Goal: Task Accomplishment & Management: Complete application form

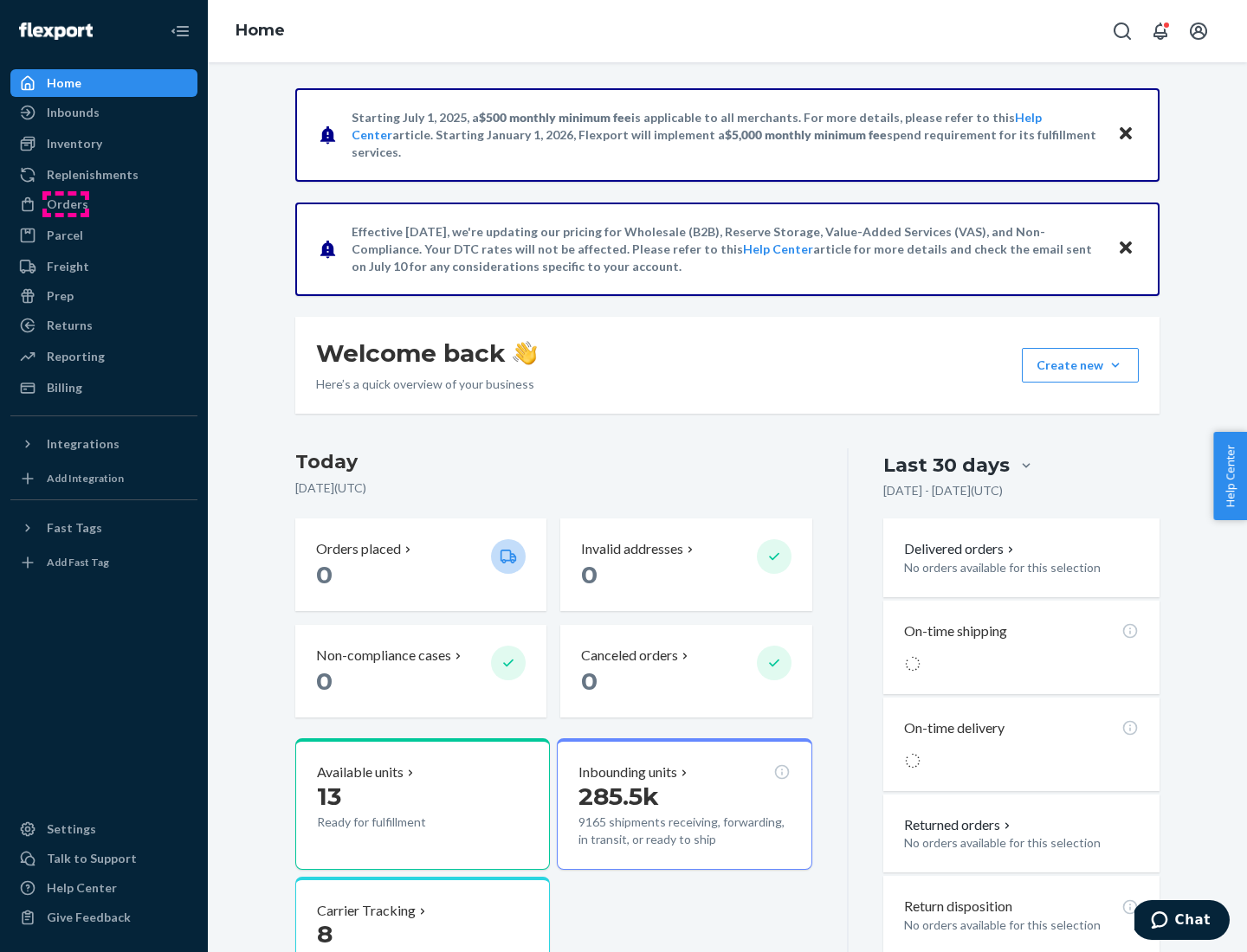
click at [66, 205] on div "Orders" at bounding box center [68, 204] width 42 height 17
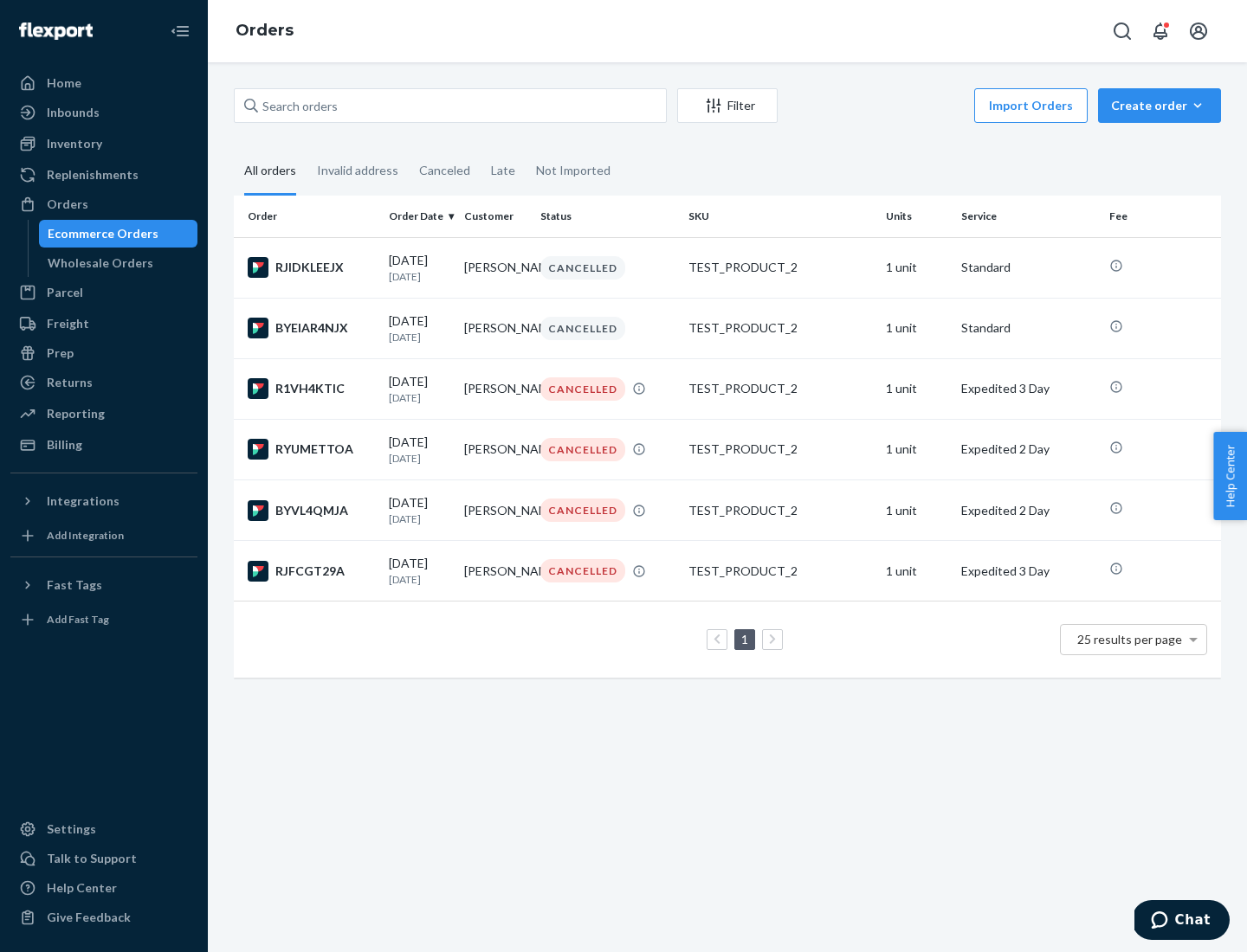
click at [96, 263] on div "Wholesale Orders" at bounding box center [101, 263] width 106 height 17
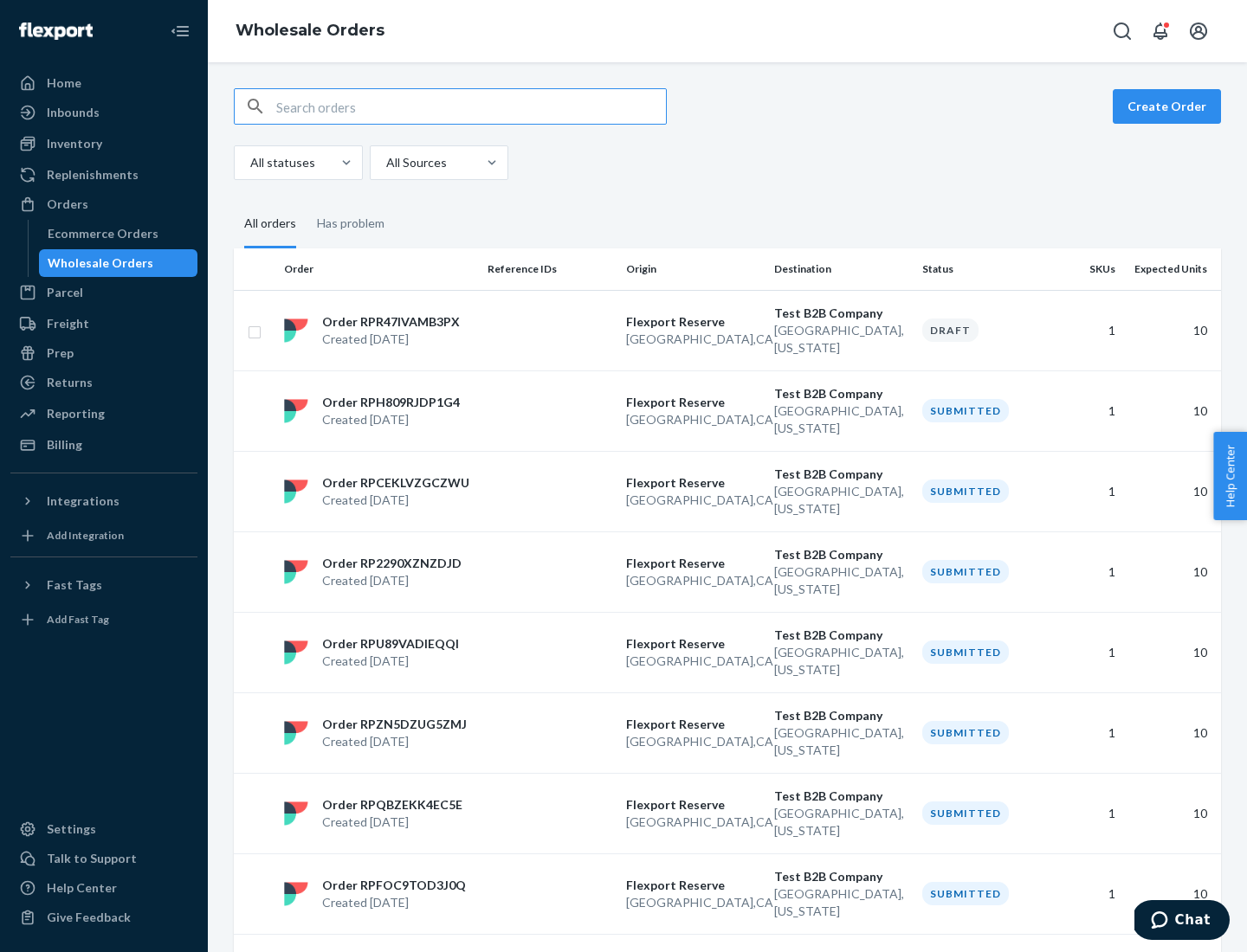
click at [1170, 107] on button "Create Order" at bounding box center [1167, 106] width 108 height 35
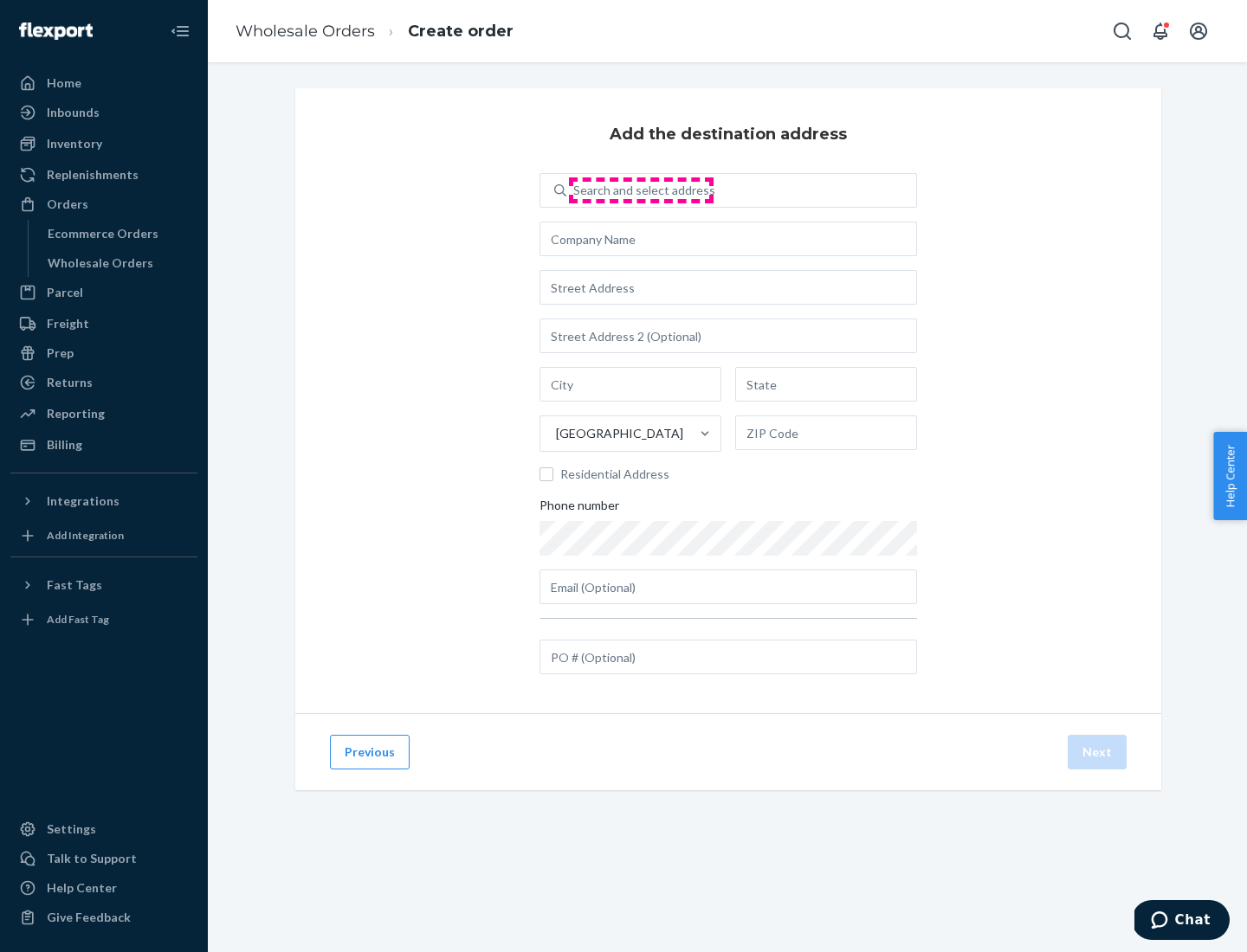
click at [640, 191] on div "Search and select address" at bounding box center [644, 190] width 142 height 17
click at [576, 191] on input "Search and select address" at bounding box center [575, 190] width 2 height 17
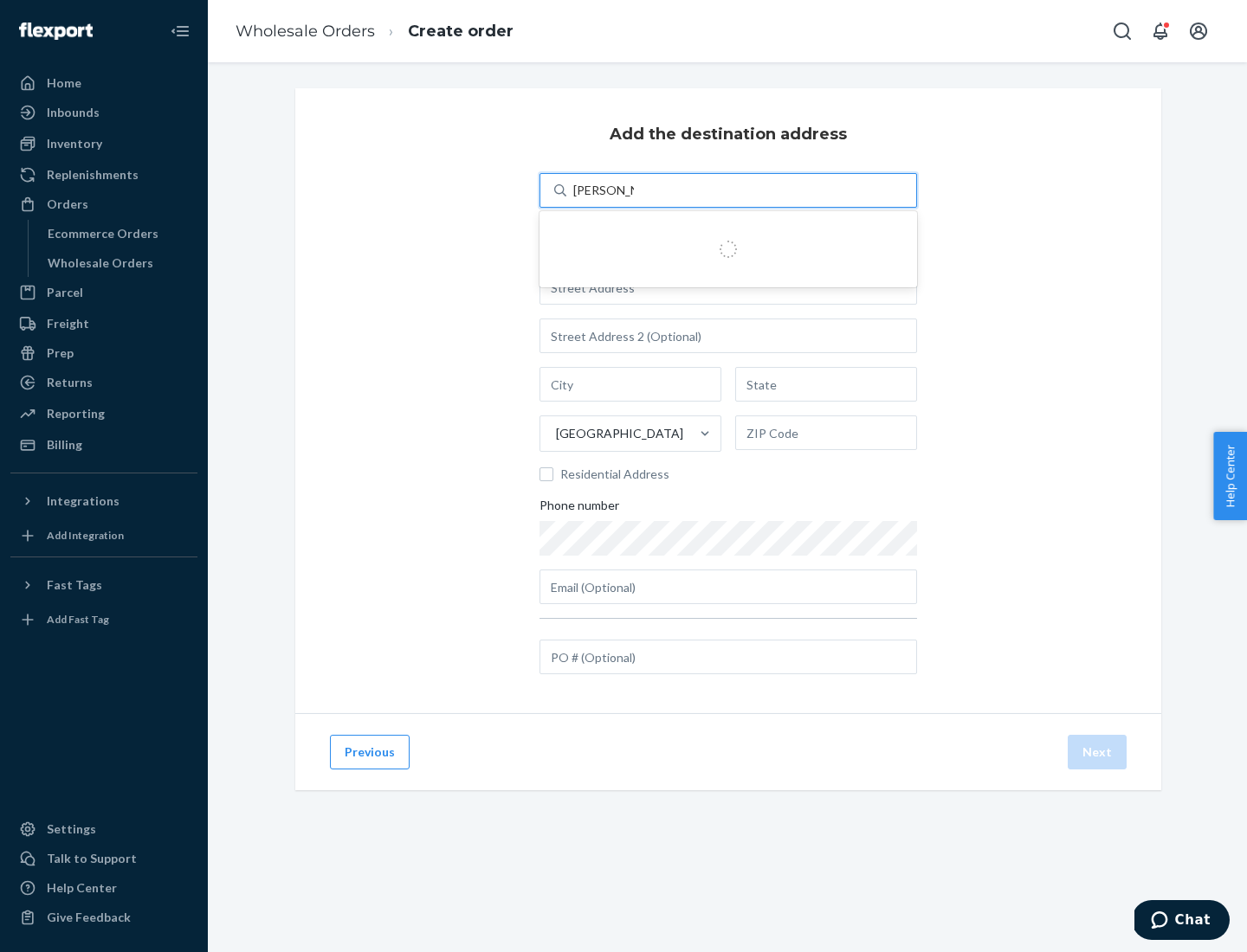
type input "Shubham Test"
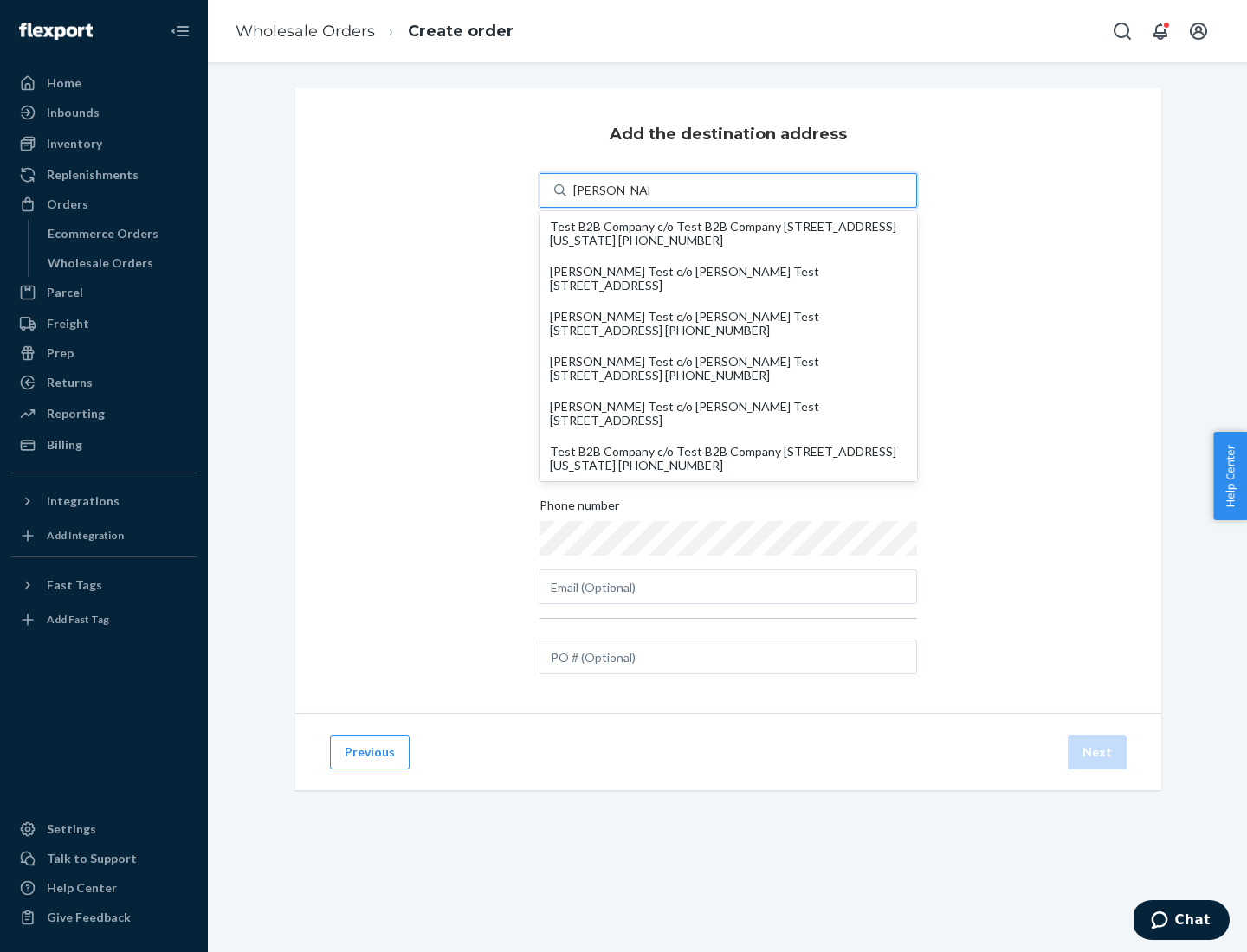
click at [728, 459] on div "Test B2B Company c/o Test B2B Company 1901 Avenue B North North Charleston, Sou…" at bounding box center [727, 460] width 357 height 28
click at [648, 199] on input "Shubham Test" at bounding box center [611, 190] width 75 height 17
type input "Test B2B Company"
type input "North Charleston"
type input "South Carolina"
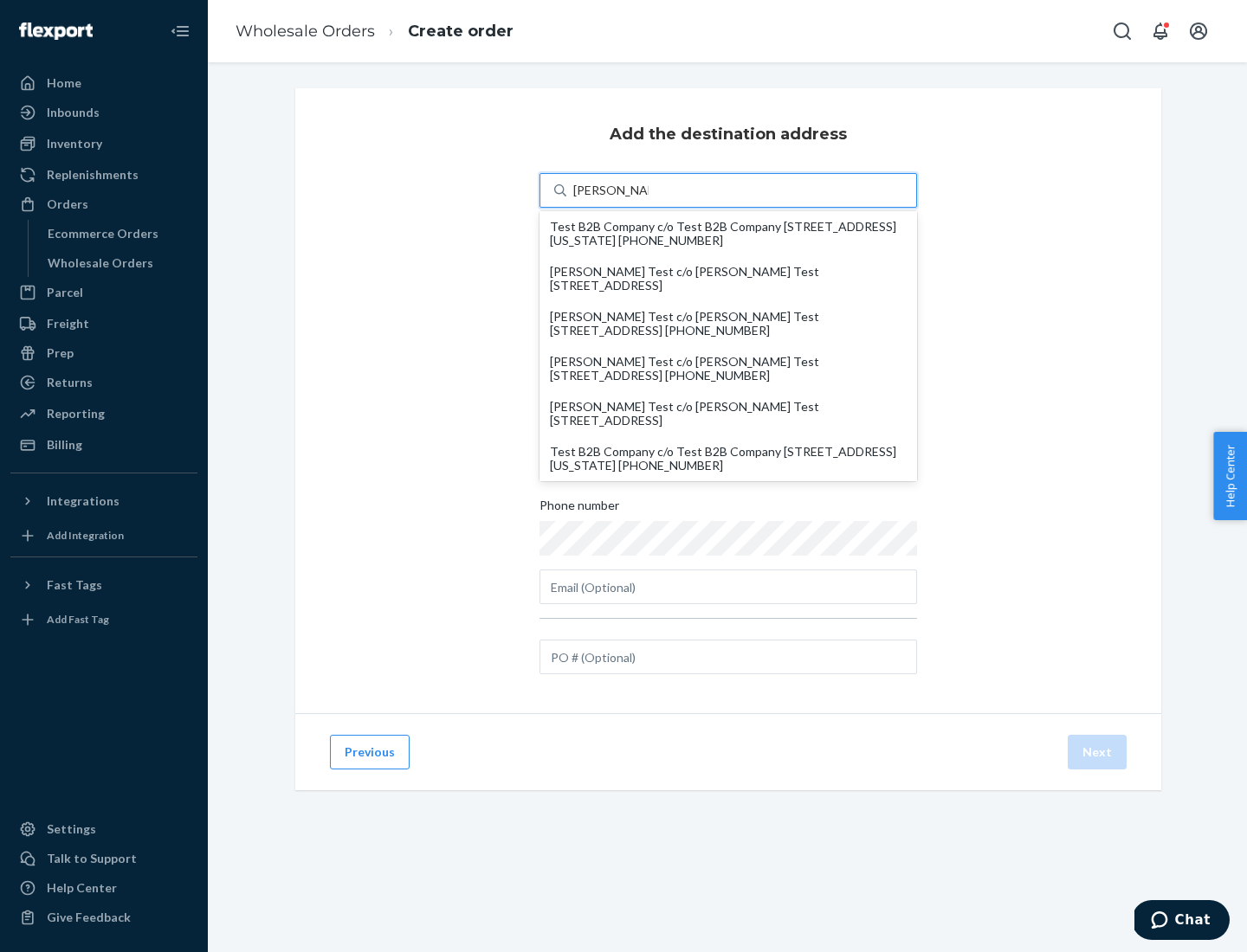
type input "29405"
type input "1901 Avenue B North"
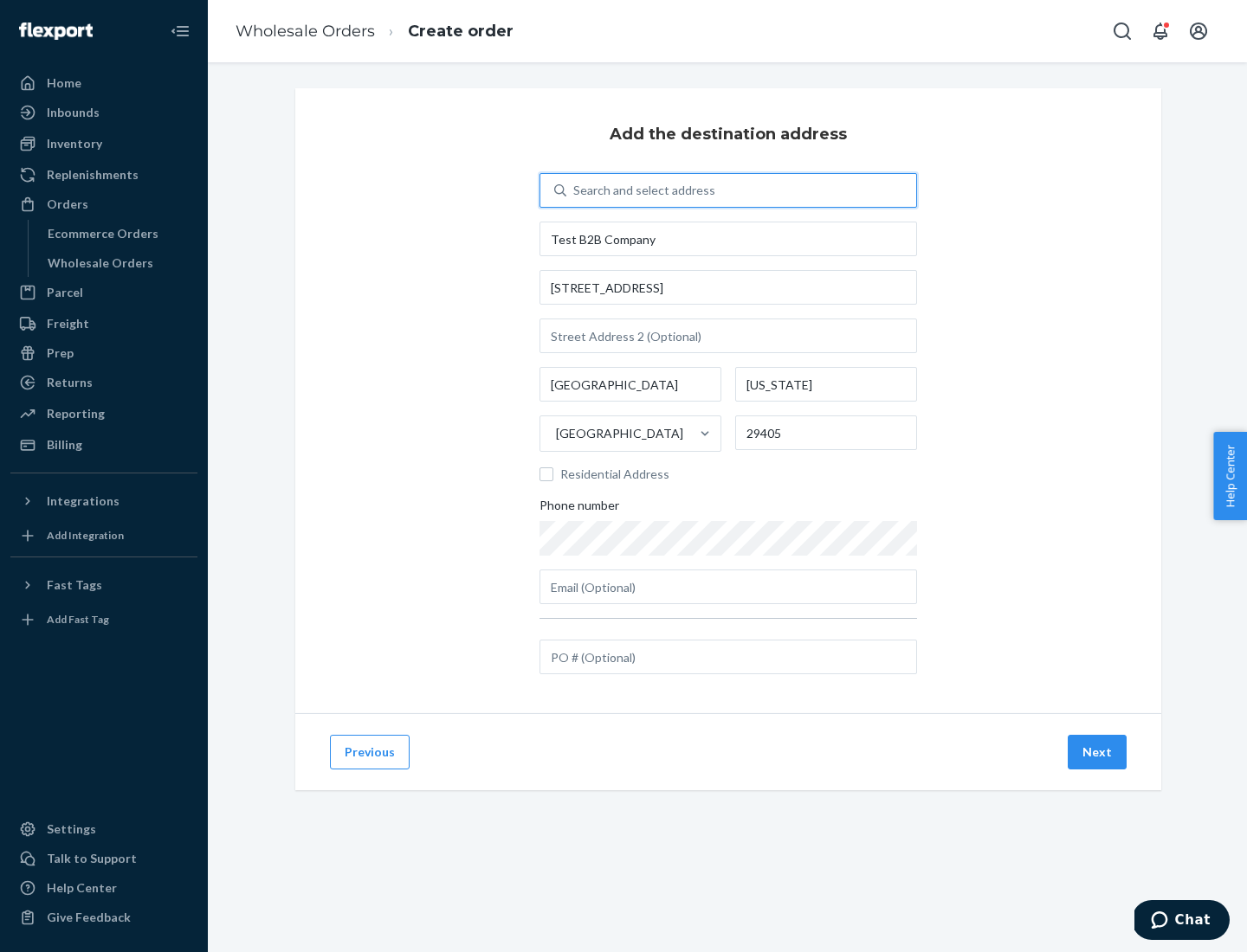
click at [1098, 752] on button "Next" at bounding box center [1097, 752] width 59 height 35
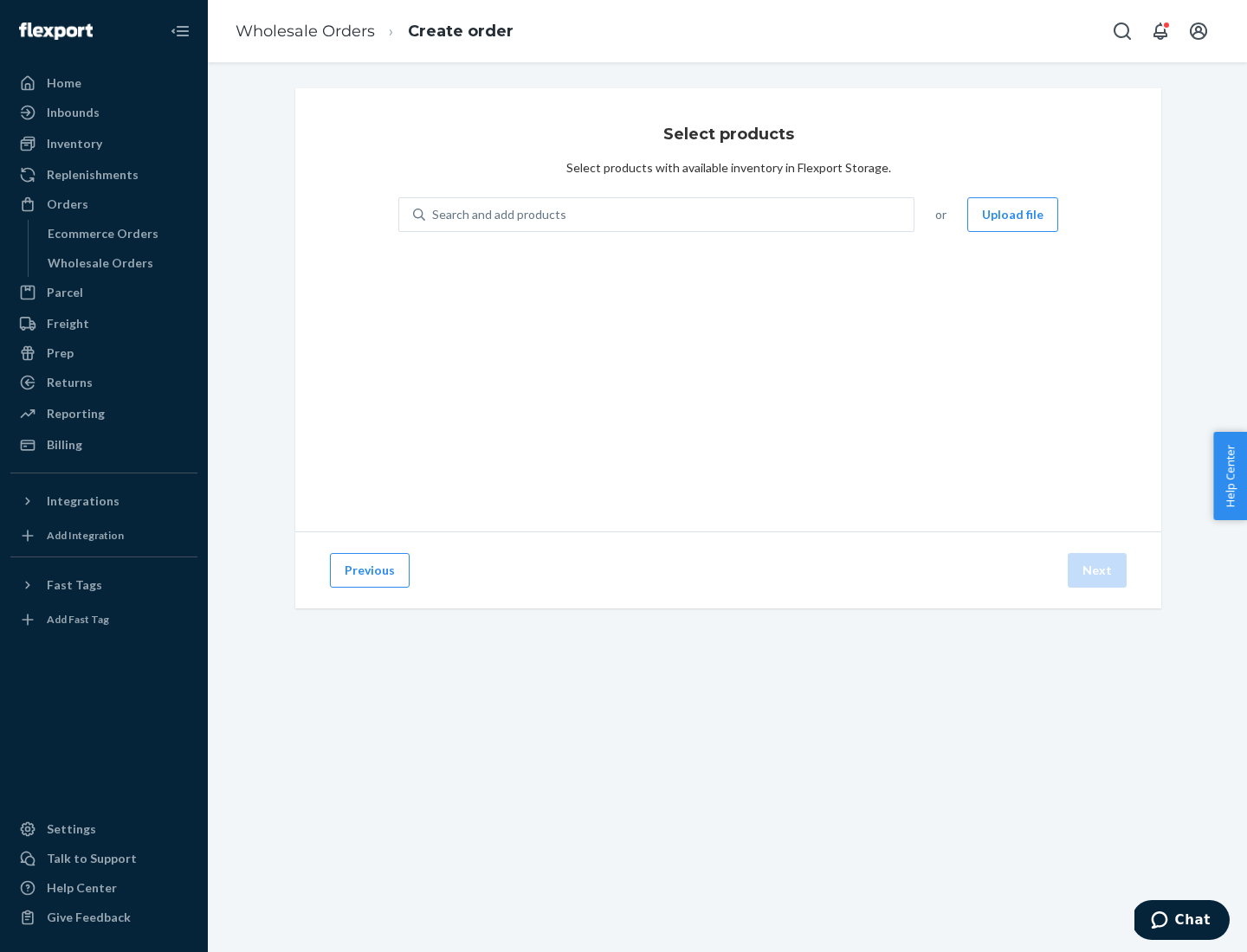
click at [670, 215] on div "Search and add products" at bounding box center [669, 214] width 489 height 31
click at [434, 215] on input "Search and add products" at bounding box center [434, 214] width 2 height 17
type input "test"
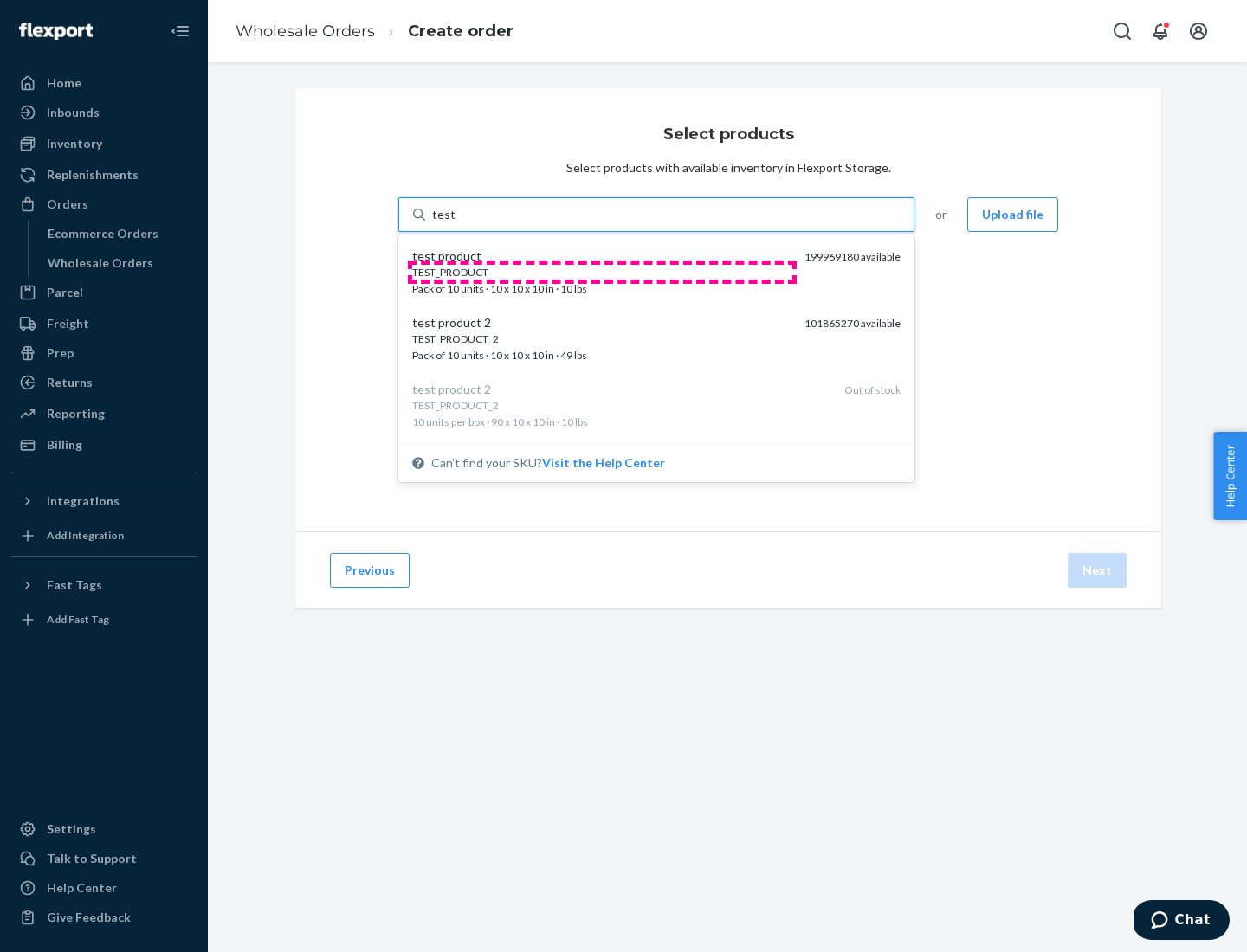
click at [602, 272] on div "TEST_PRODUCT" at bounding box center [602, 272] width 379 height 15
click at [455, 224] on input "test" at bounding box center [444, 214] width 23 height 17
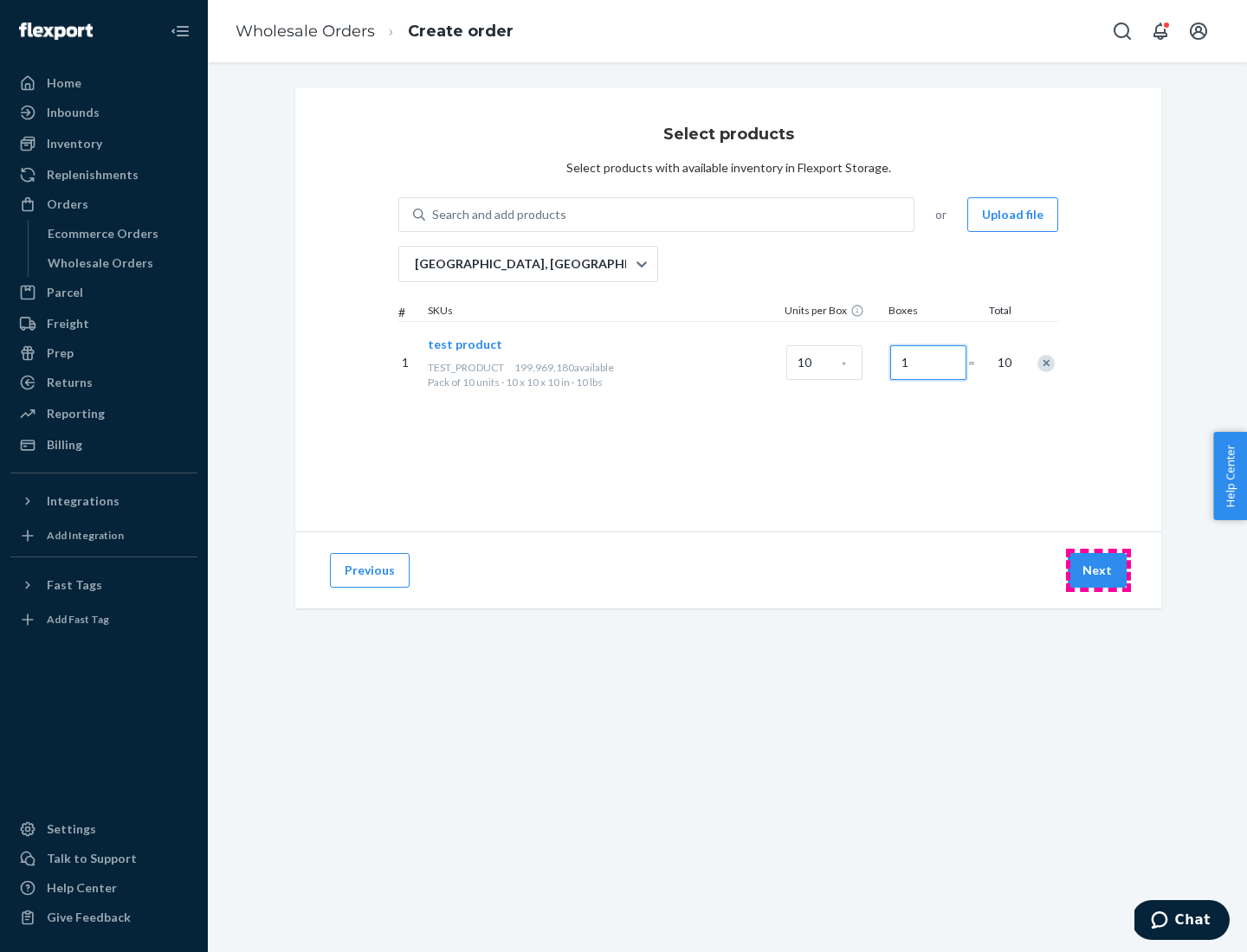
type input "1"
click at [1098, 570] on button "Next" at bounding box center [1097, 570] width 59 height 35
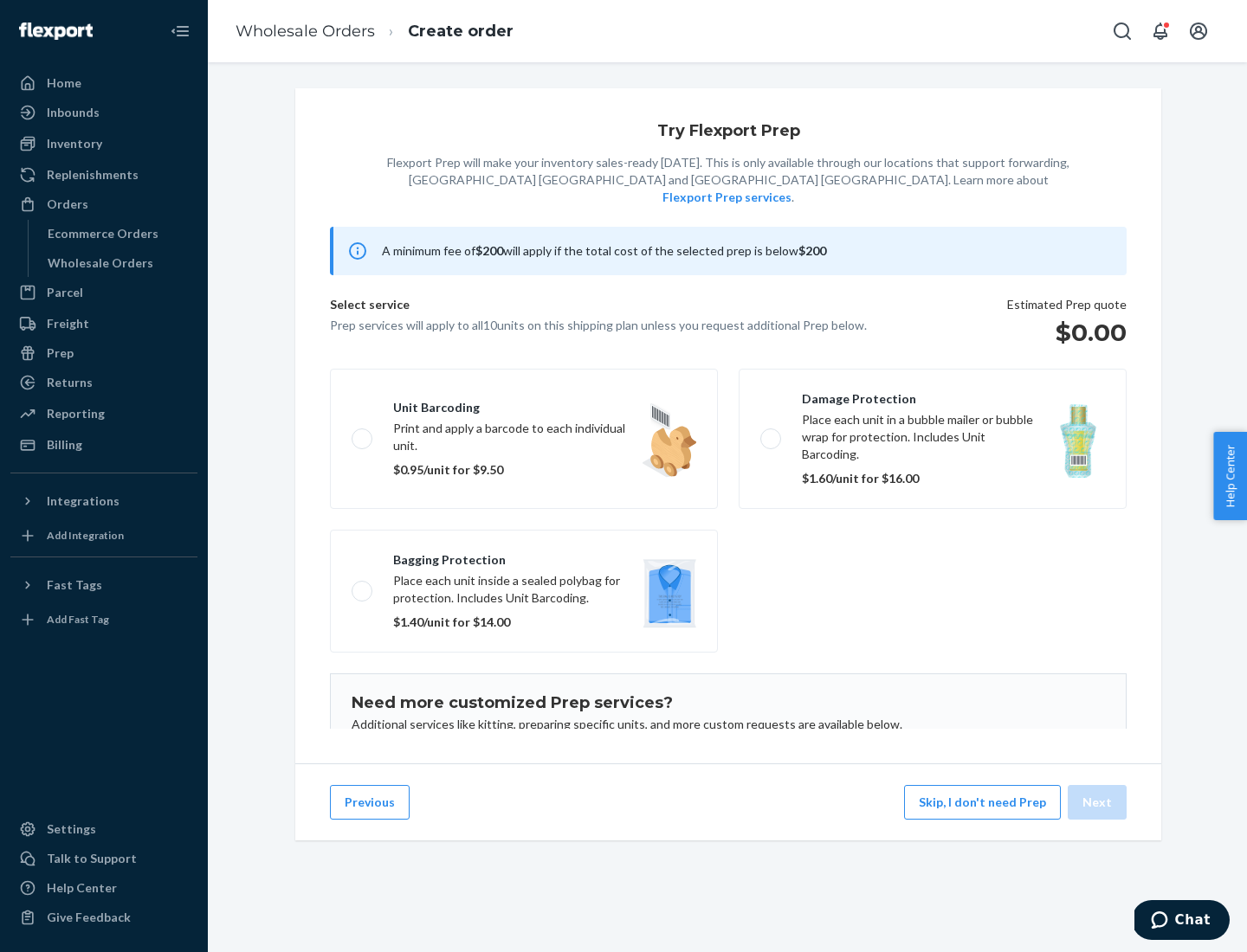
click at [524, 413] on label "Unit barcoding Print and apply a barcode to each individual unit. $0.95/unit fo…" at bounding box center [524, 439] width 388 height 140
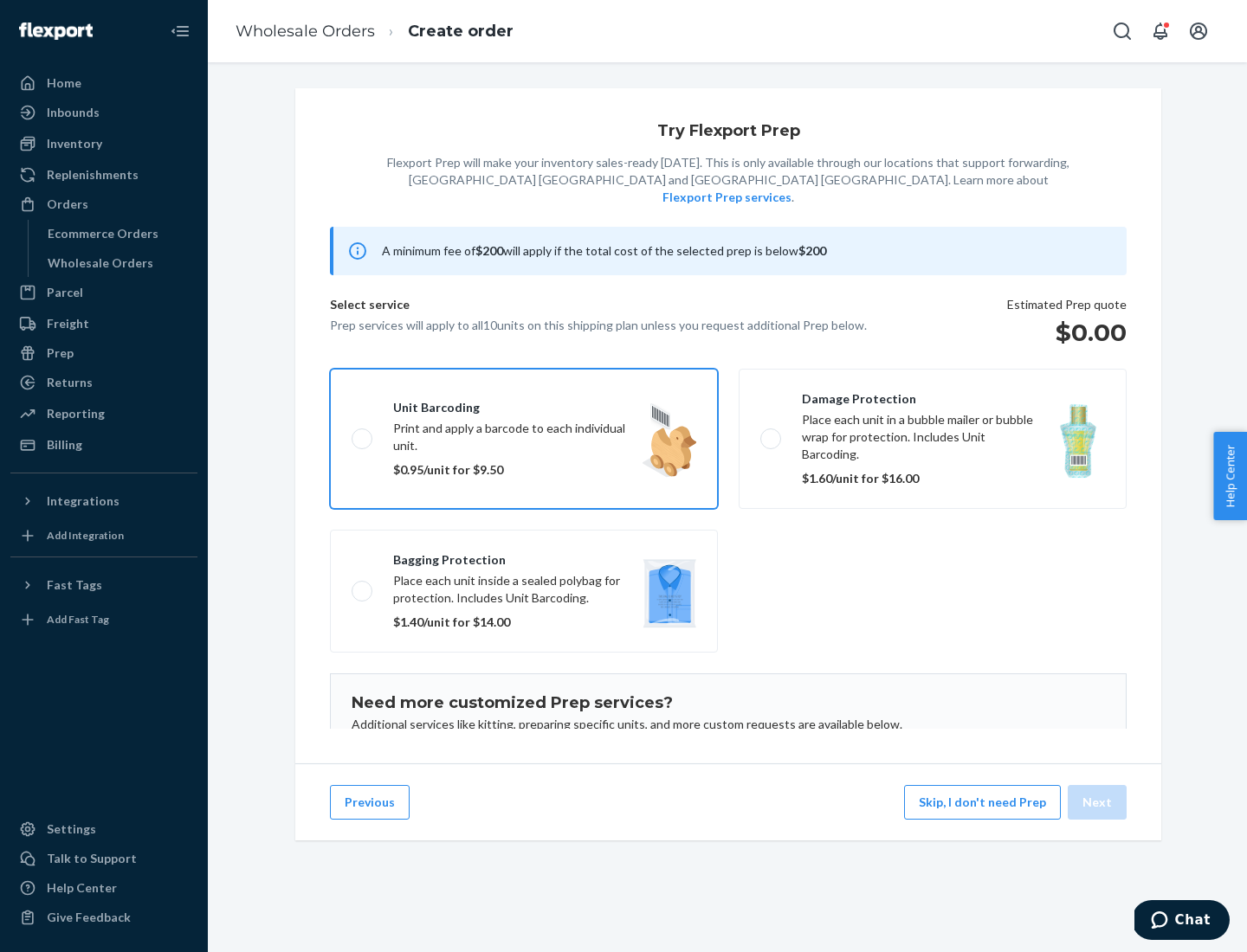
click at [363, 433] on input "Unit barcoding Print and apply a barcode to each individual unit. $0.95/unit fo…" at bounding box center [357, 438] width 11 height 11
checkbox input "true"
click at [1098, 802] on button "Next" at bounding box center [1097, 802] width 59 height 35
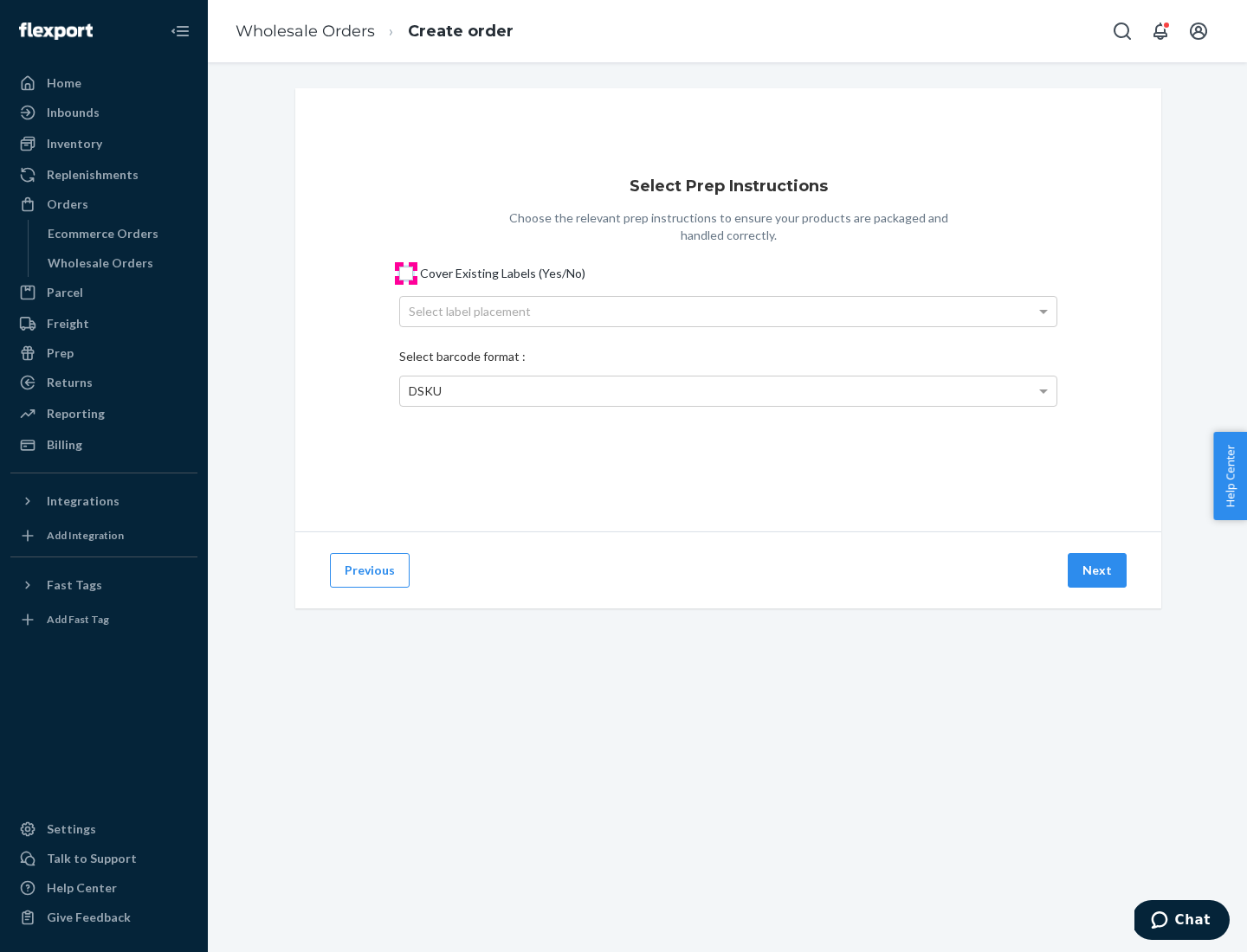
click at [407, 273] on input "Cover Existing Labels (Yes/No)" at bounding box center [407, 274] width 14 height 14
checkbox input "true"
click at [728, 311] on div "Select label placement" at bounding box center [727, 311] width 656 height 29
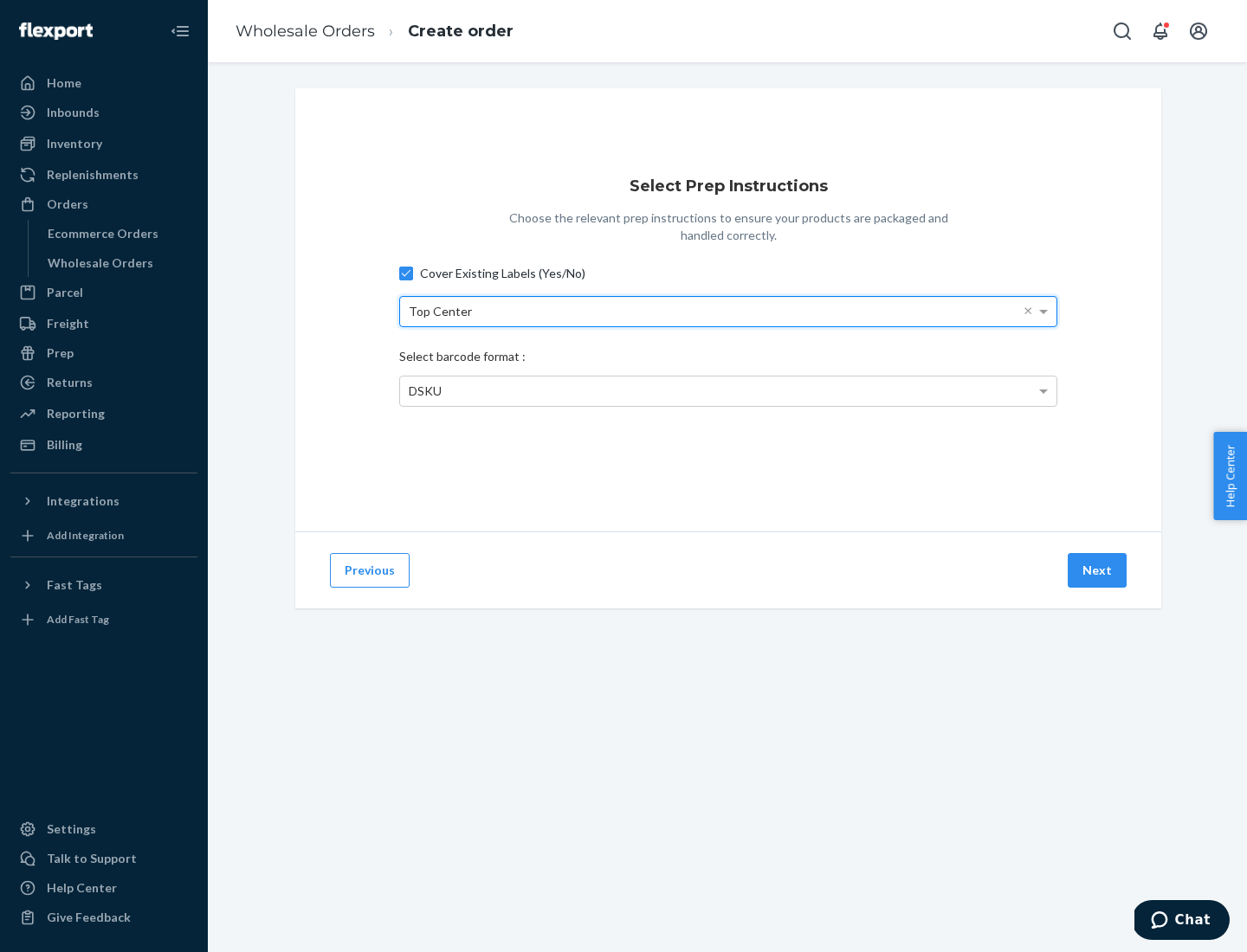
click at [425, 391] on span "DSKU" at bounding box center [425, 391] width 33 height 15
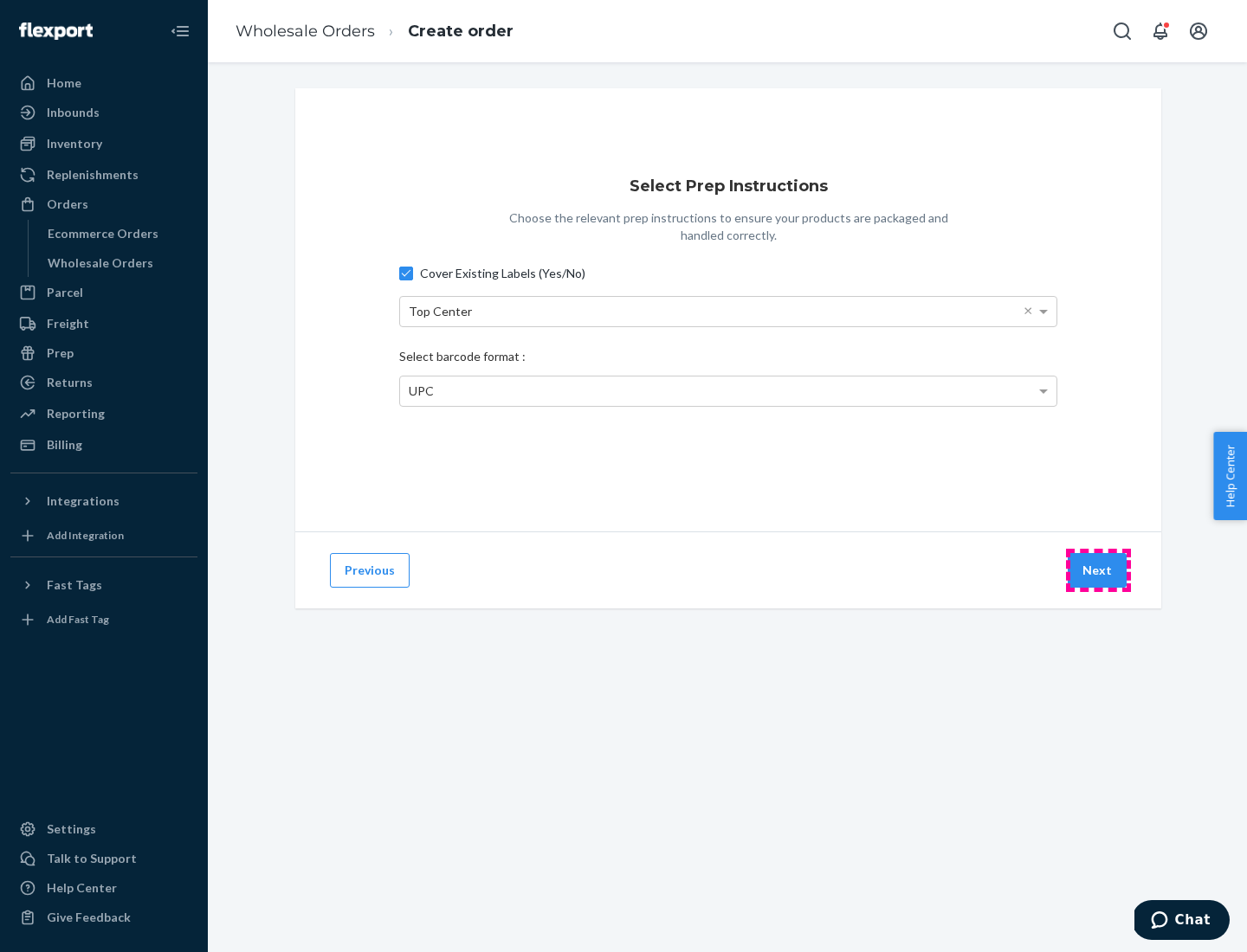
click at [1098, 570] on button "Next" at bounding box center [1097, 570] width 59 height 35
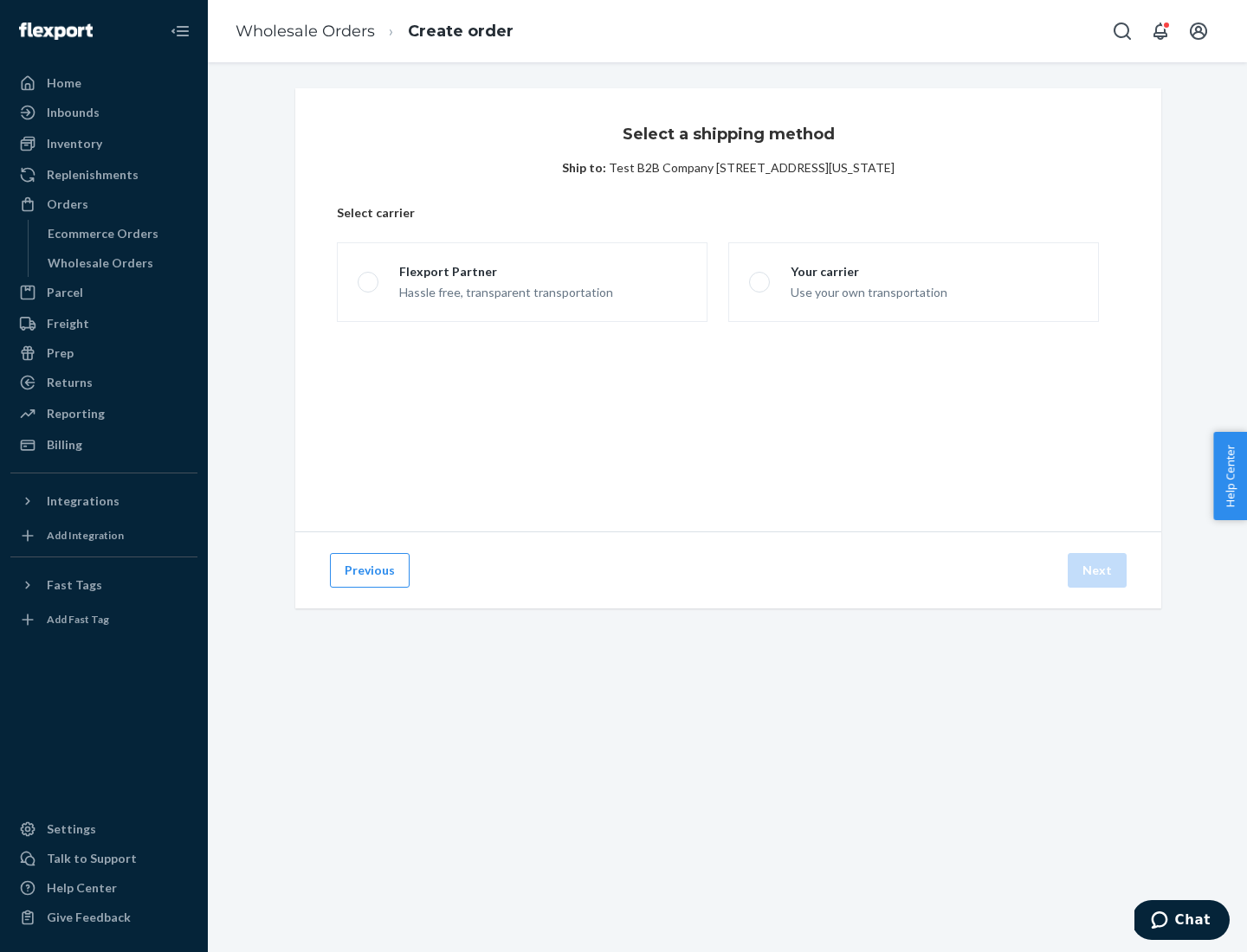
click at [368, 283] on span at bounding box center [368, 282] width 21 height 21
click at [368, 283] on input "Flexport Partner Hassle free, transparent transportation" at bounding box center [363, 282] width 11 height 11
radio input "true"
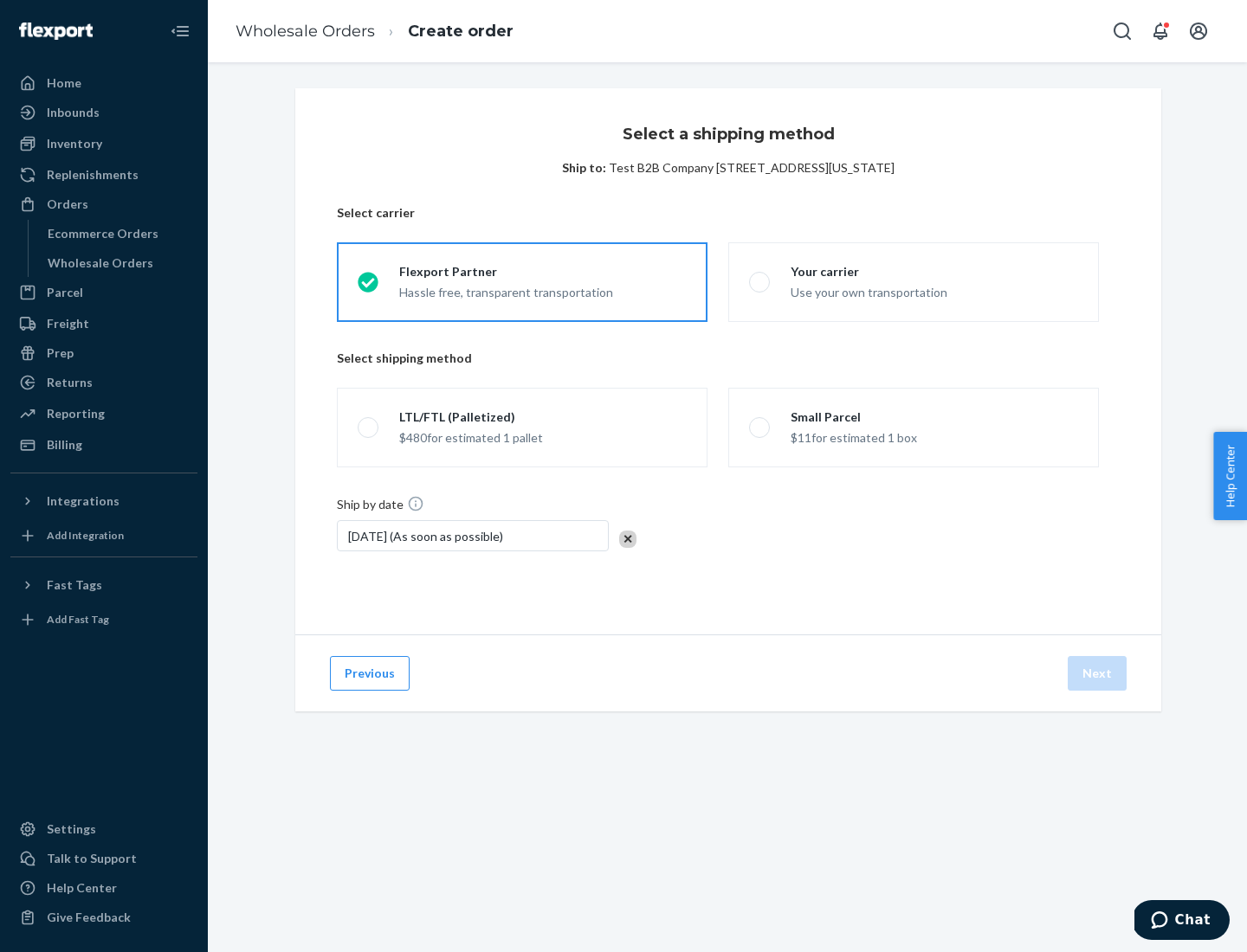
click at [368, 428] on span at bounding box center [368, 428] width 21 height 21
click at [368, 428] on input "LTL/FTL (Palletized) $480 for estimated 1 pallet" at bounding box center [363, 428] width 11 height 11
radio input "true"
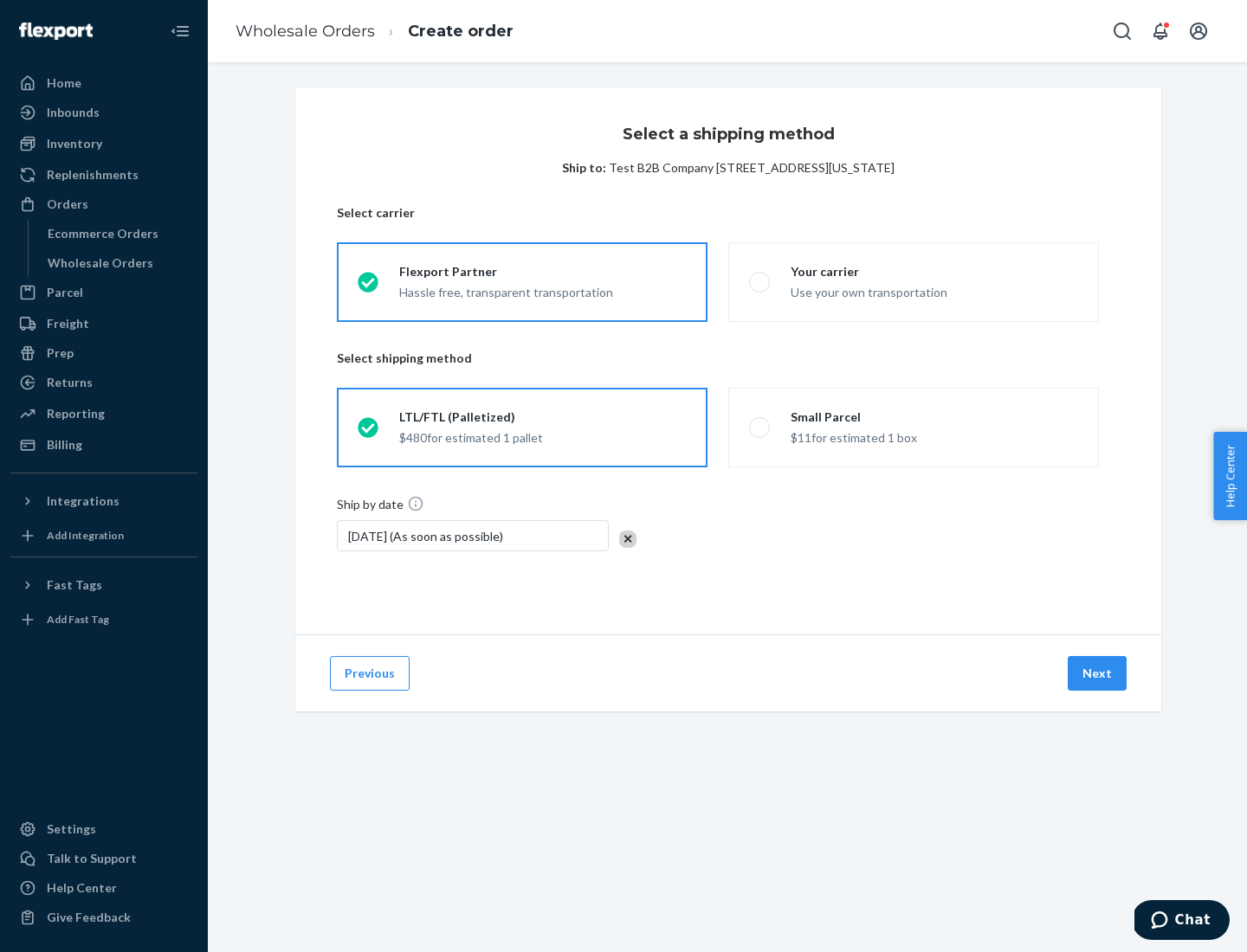
click at [1098, 673] on button "Next" at bounding box center [1097, 673] width 59 height 35
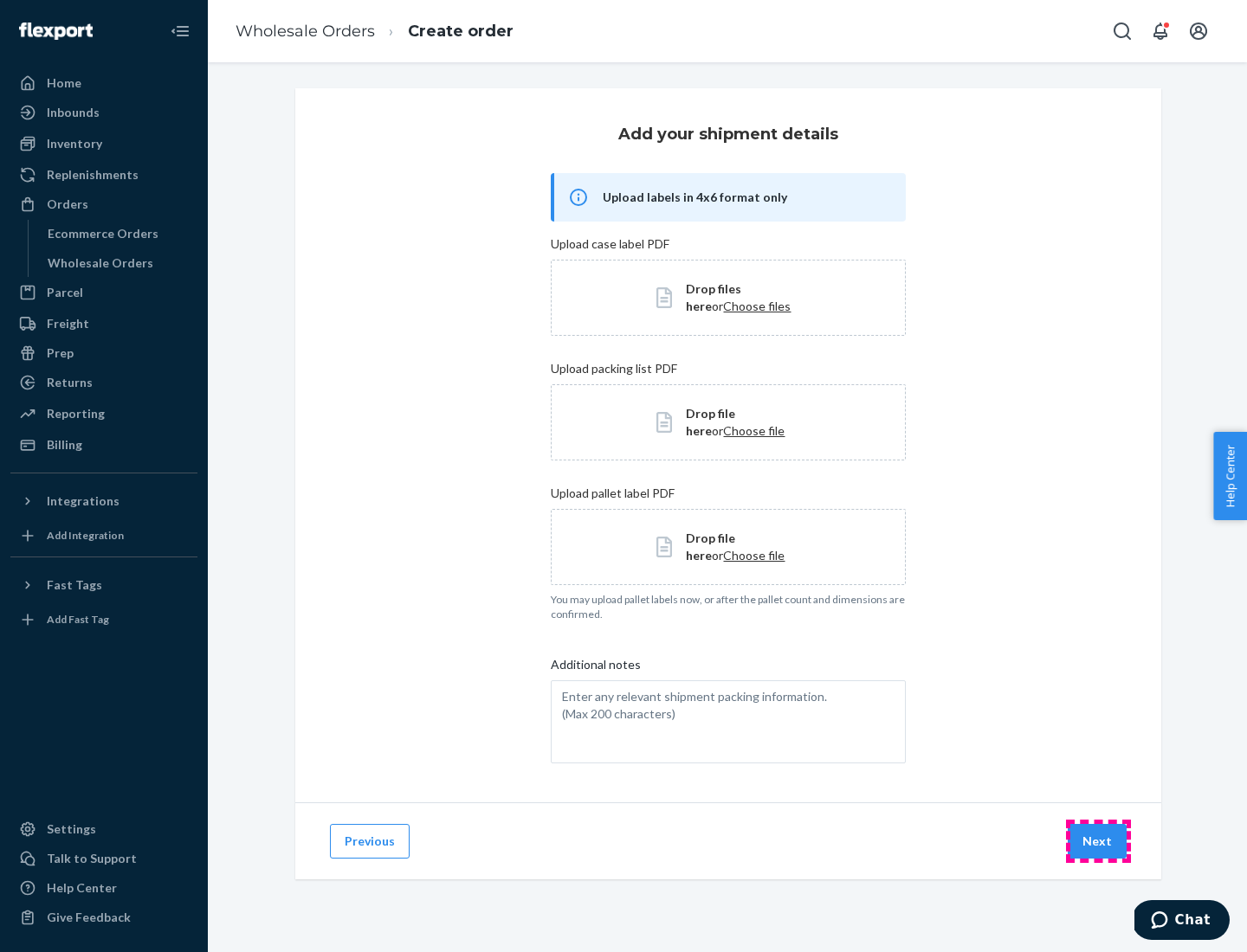
click at [1098, 841] on button "Next" at bounding box center [1097, 841] width 59 height 35
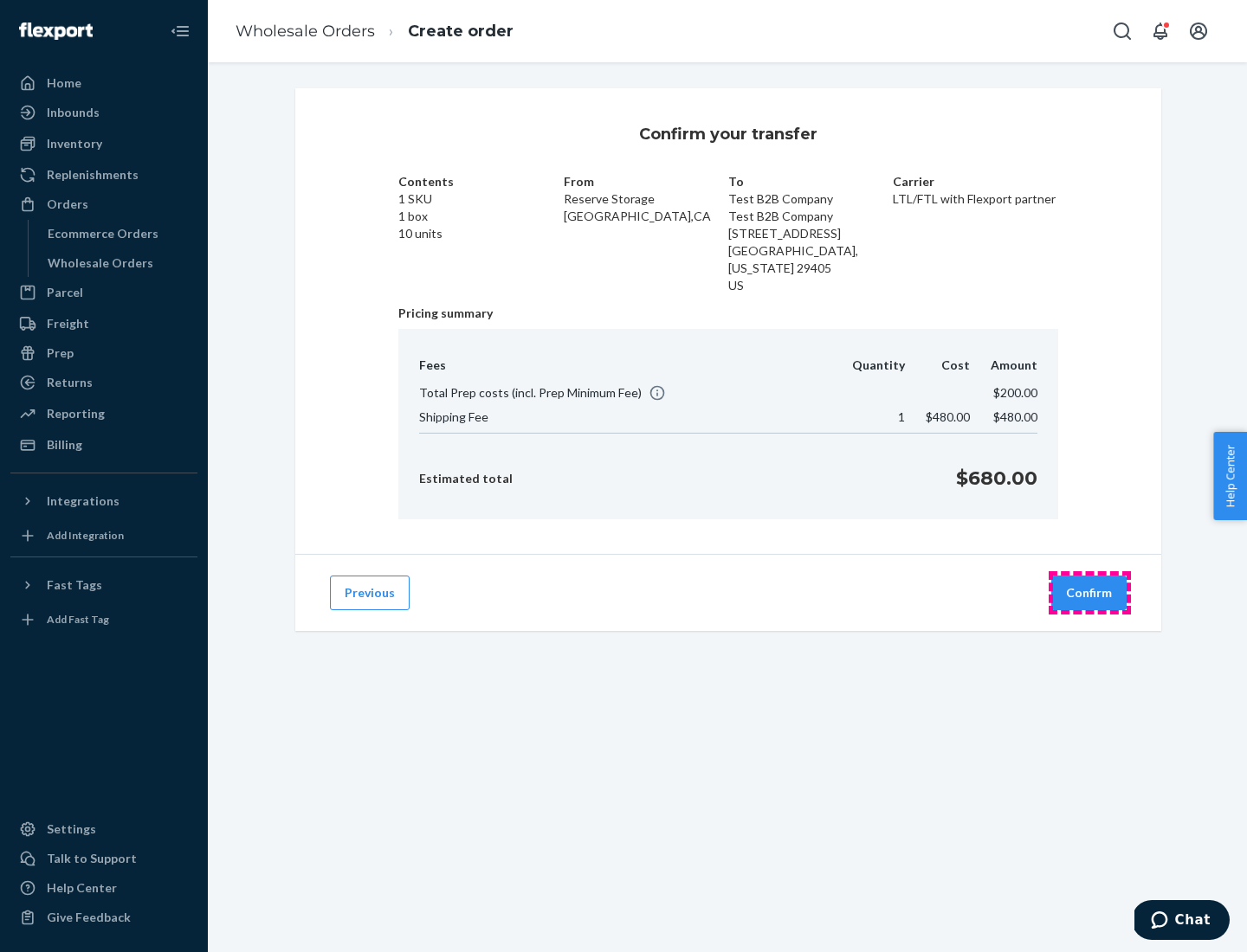
click at [1089, 593] on button "Confirm" at bounding box center [1088, 592] width 75 height 35
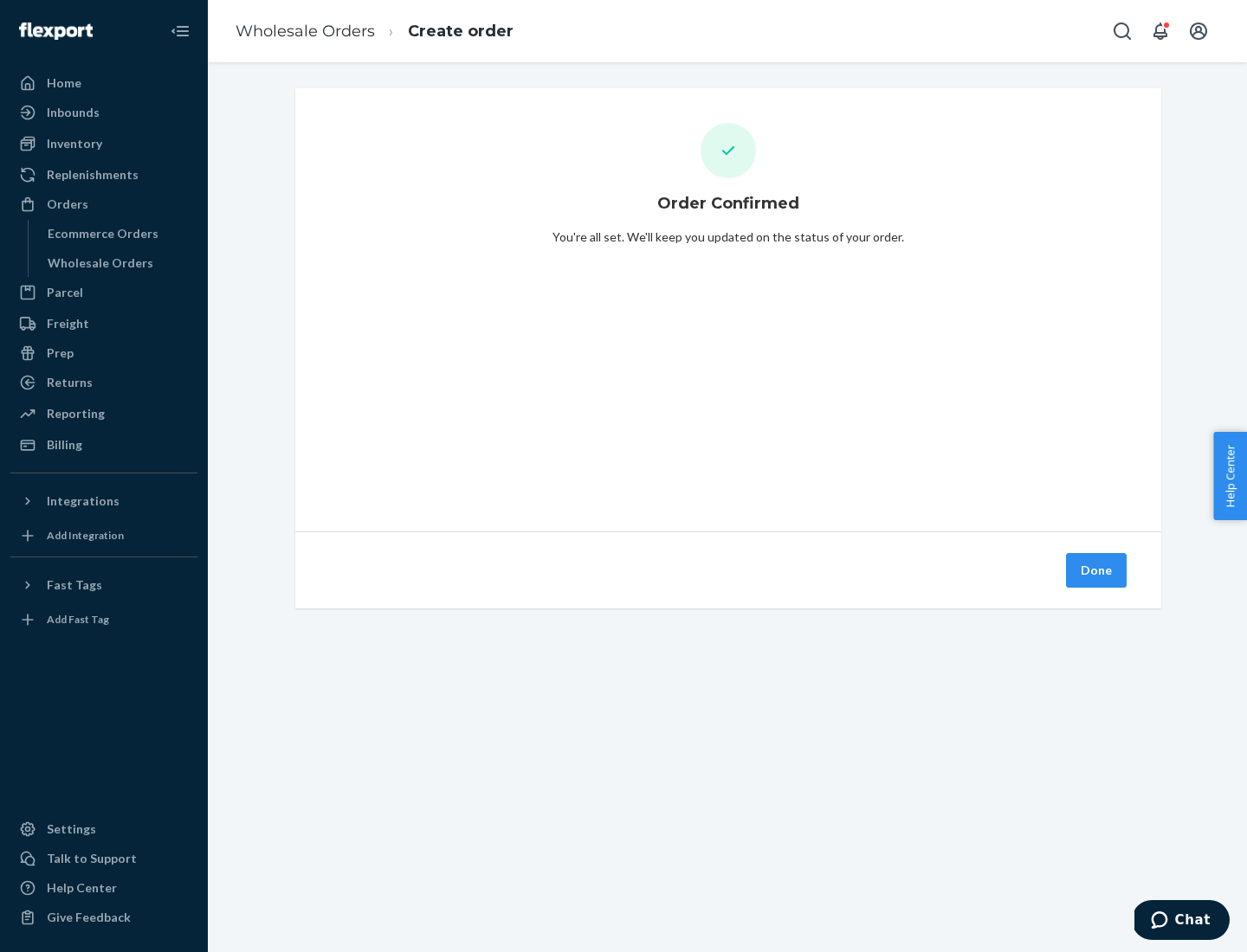
click at [1097, 570] on button "Done" at bounding box center [1096, 570] width 61 height 35
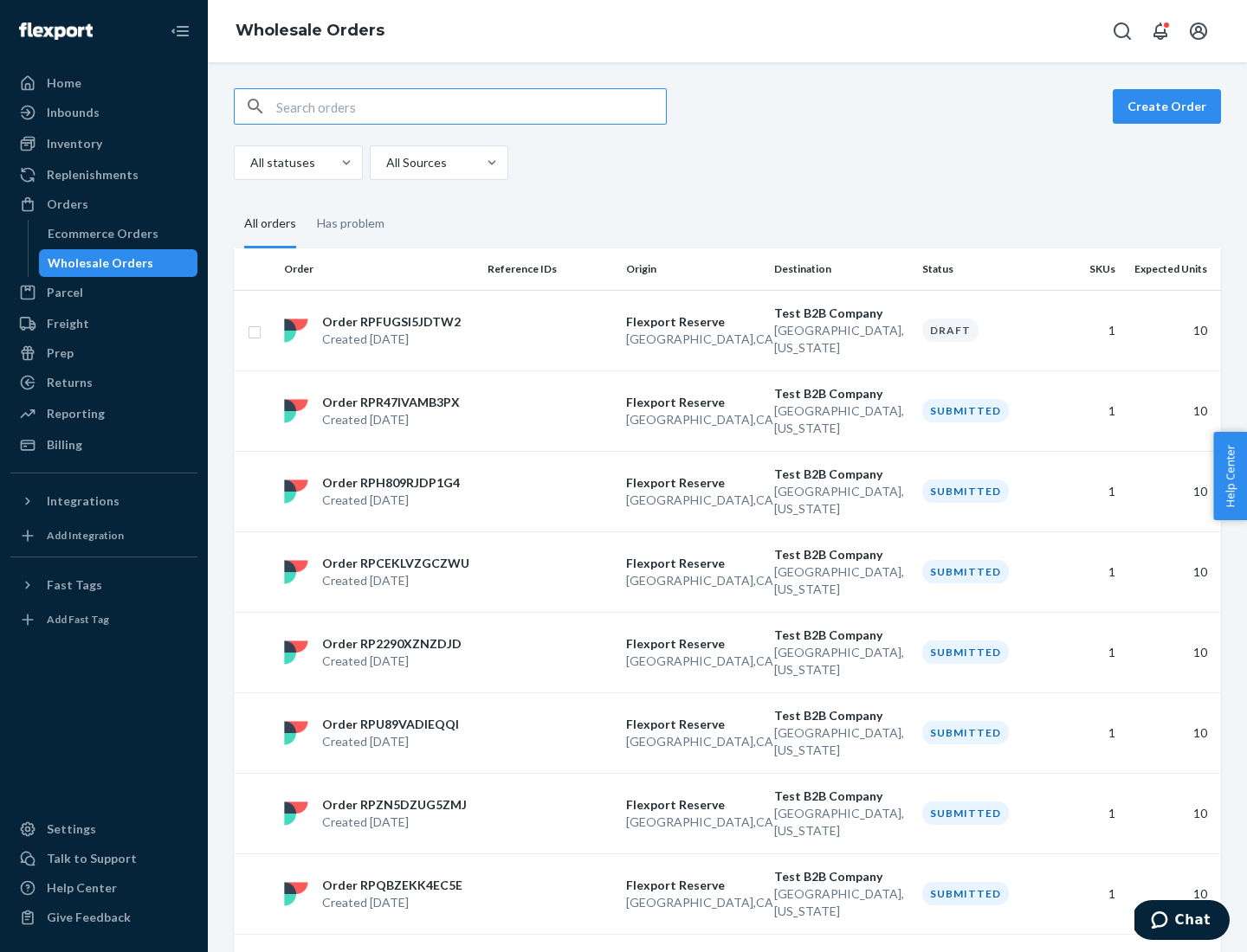
click at [104, 205] on div "Orders" at bounding box center [104, 204] width 184 height 24
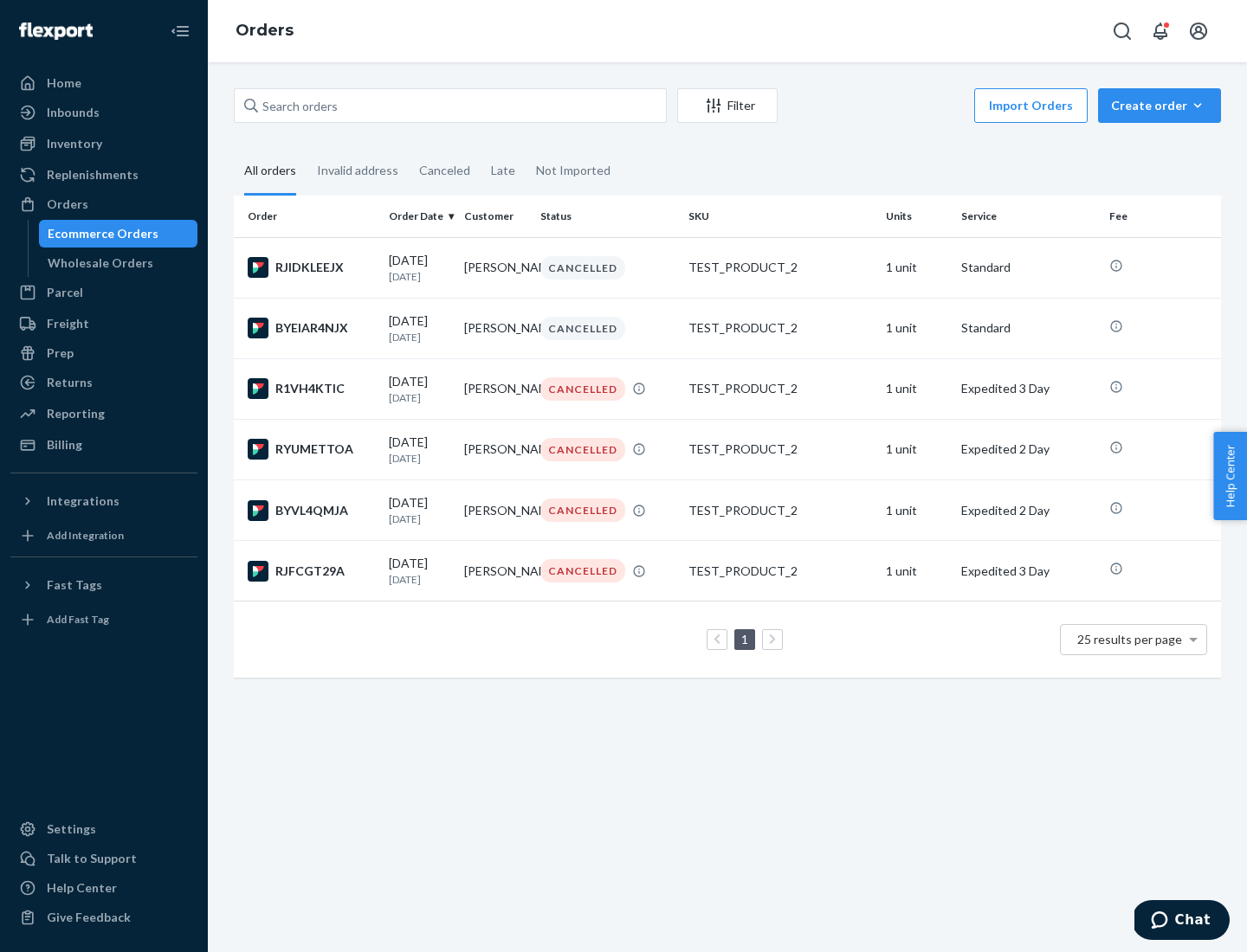
click at [96, 263] on div "Wholesale Orders" at bounding box center [101, 263] width 106 height 17
